Goal: Navigation & Orientation: Find specific page/section

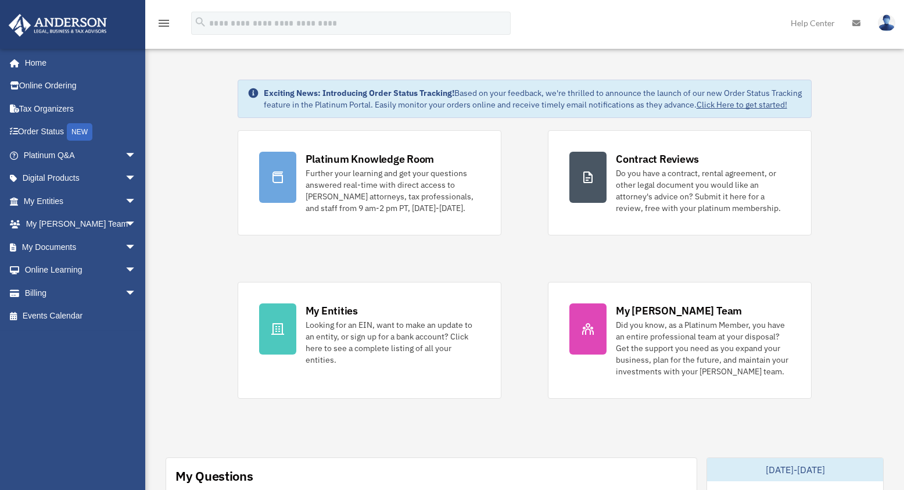
click at [881, 17] on img at bounding box center [885, 23] width 17 height 17
click at [814, 21] on link "Help Center" at bounding box center [813, 23] width 62 height 46
click at [167, 17] on icon "menu" at bounding box center [164, 23] width 14 height 14
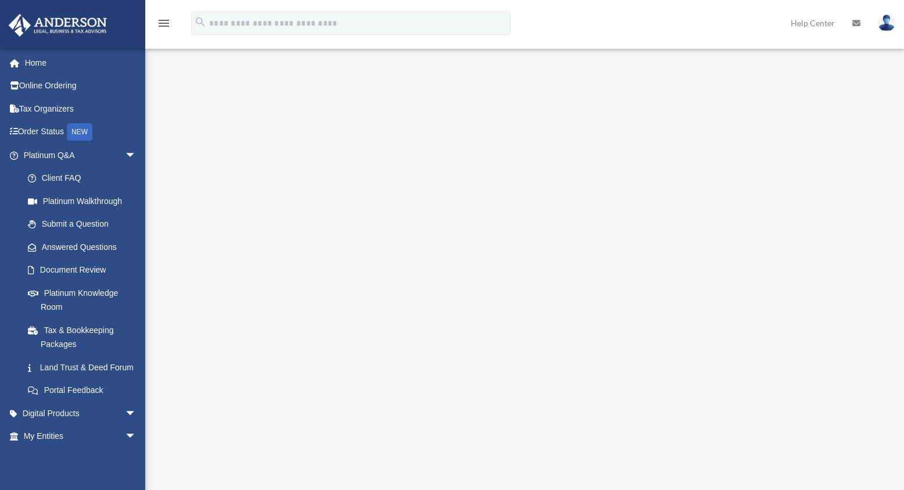
click at [161, 21] on icon "menu" at bounding box center [164, 23] width 14 height 14
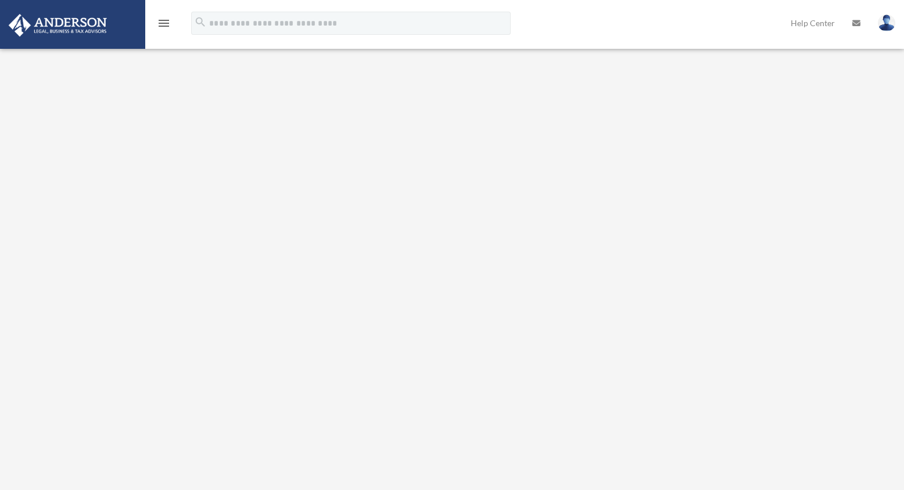
click at [162, 23] on icon "menu" at bounding box center [164, 23] width 14 height 14
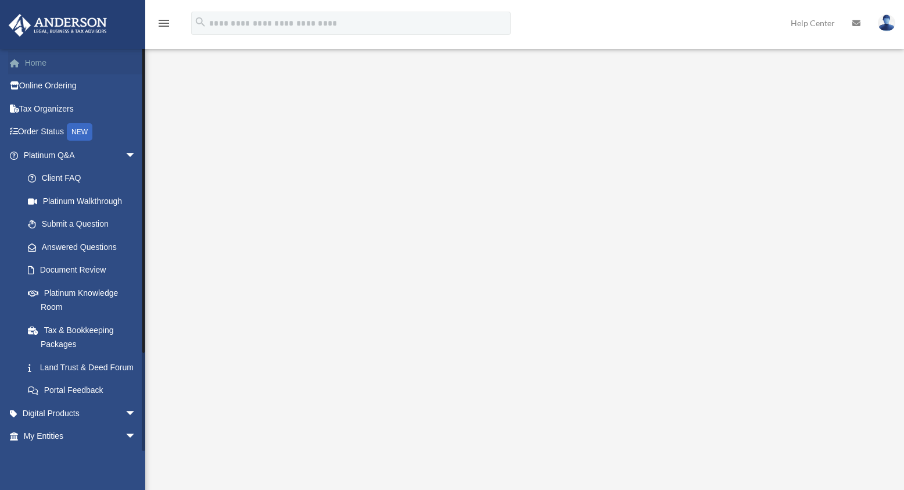
click at [39, 69] on link "Home" at bounding box center [81, 62] width 146 height 23
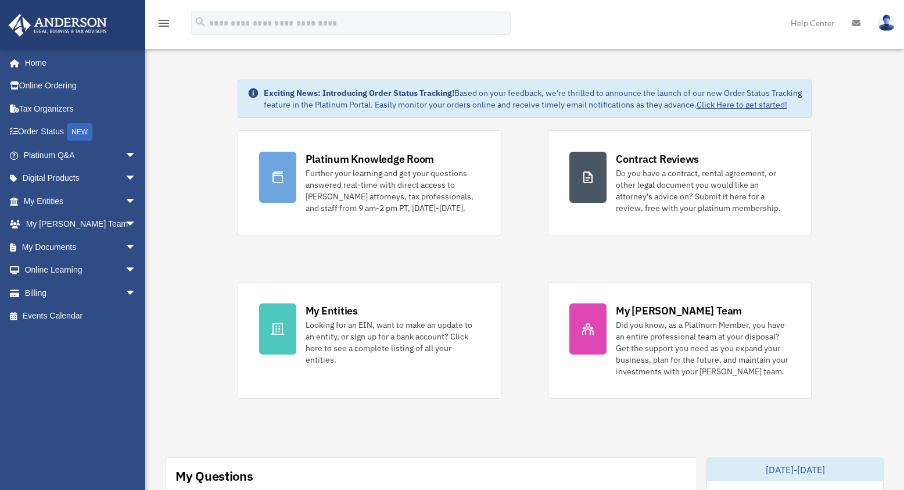
click at [53, 38] on link at bounding box center [72, 23] width 146 height 49
click at [886, 30] on img at bounding box center [885, 23] width 17 height 17
click at [888, 21] on img at bounding box center [885, 23] width 17 height 17
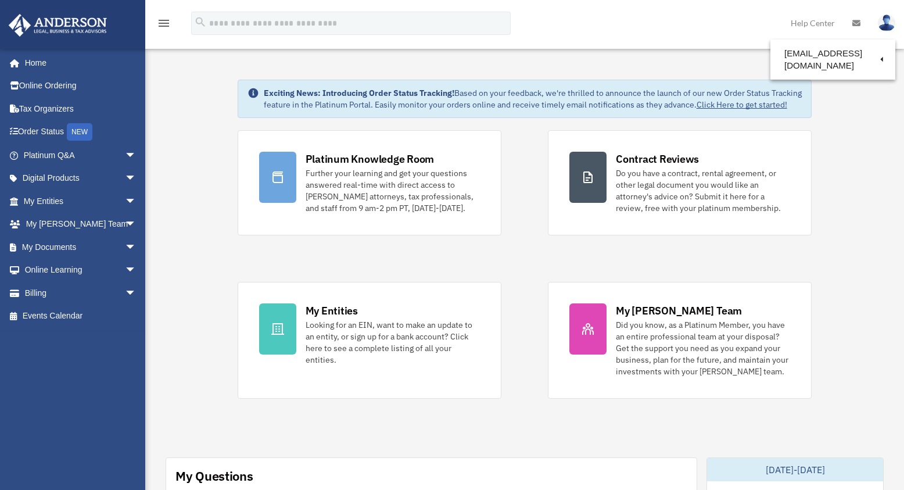
click at [888, 21] on img at bounding box center [885, 23] width 17 height 17
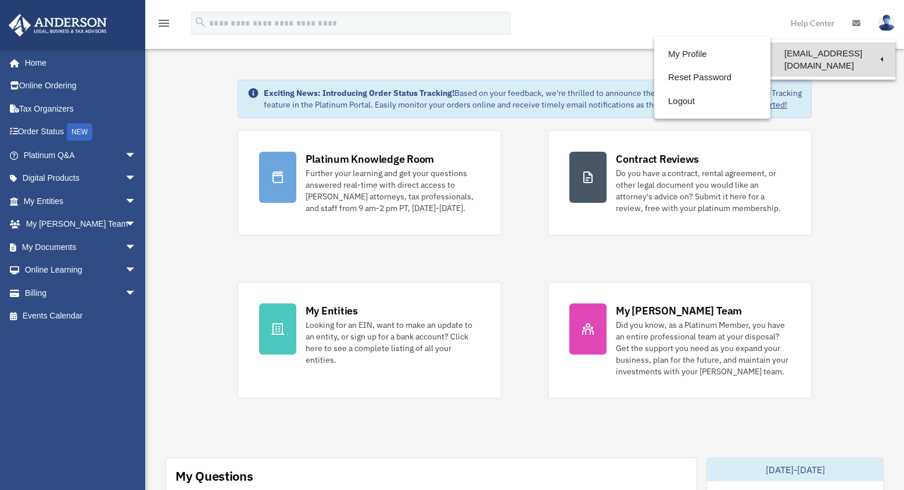
click at [835, 60] on link "[EMAIL_ADDRESS][DOMAIN_NAME]" at bounding box center [832, 59] width 125 height 34
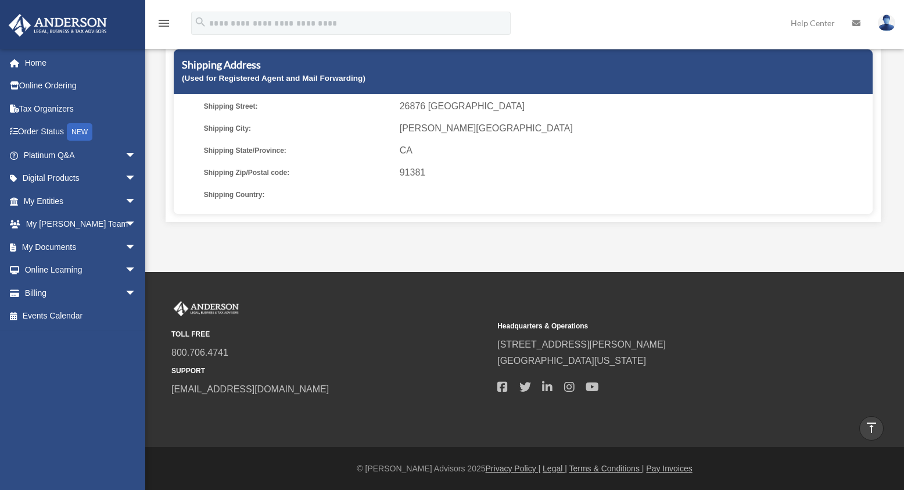
scroll to position [349, 0]
click at [33, 62] on link "Home" at bounding box center [81, 62] width 146 height 23
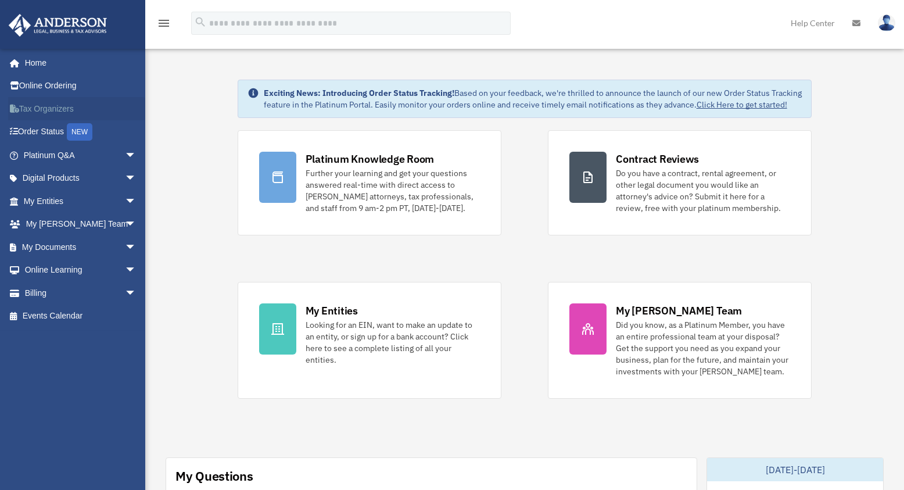
click at [62, 105] on link "Tax Organizers" at bounding box center [81, 108] width 146 height 23
